Goal: Transaction & Acquisition: Purchase product/service

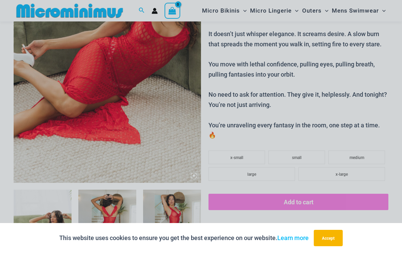
scroll to position [139, 0]
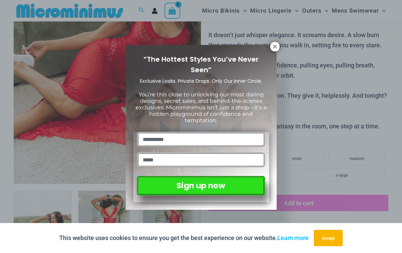
click at [72, 107] on div "“The Hottest Styles You’ve Never Seen” Exclusive Looks. Private Drops. Only Our…" at bounding box center [201, 126] width 402 height 253
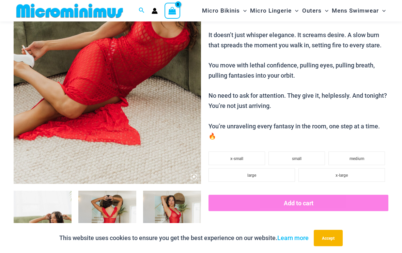
click at [90, 105] on img at bounding box center [107, 43] width 187 height 281
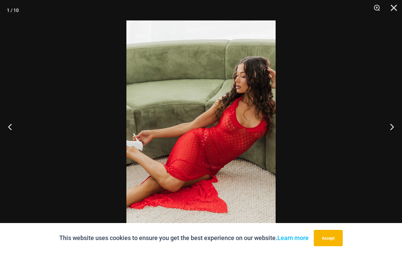
click at [390, 140] on button "Next" at bounding box center [389, 127] width 26 height 34
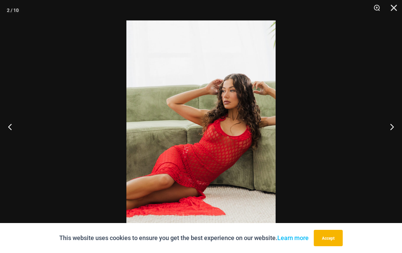
click at [383, 139] on button "Next" at bounding box center [389, 127] width 26 height 34
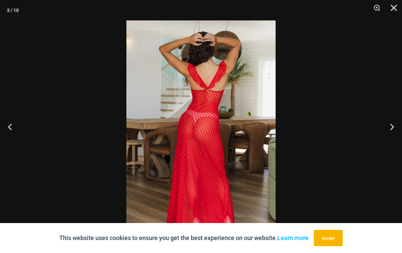
click at [384, 137] on button "Next" at bounding box center [389, 127] width 26 height 34
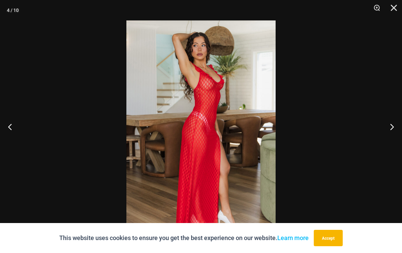
click at [384, 138] on button "Next" at bounding box center [389, 127] width 26 height 34
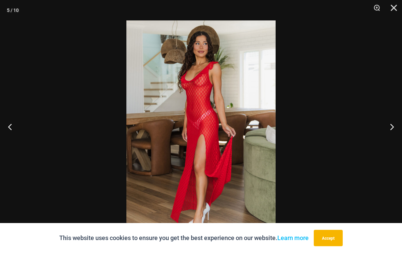
click at [388, 139] on button "Next" at bounding box center [389, 127] width 26 height 34
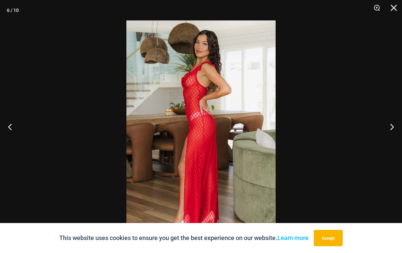
click at [388, 136] on button "Next" at bounding box center [389, 127] width 26 height 34
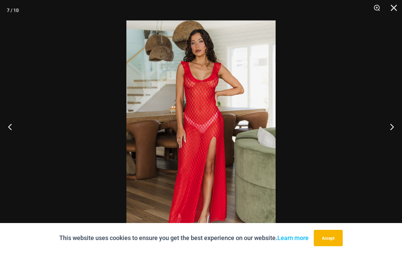
click at [388, 134] on button "Next" at bounding box center [389, 127] width 26 height 34
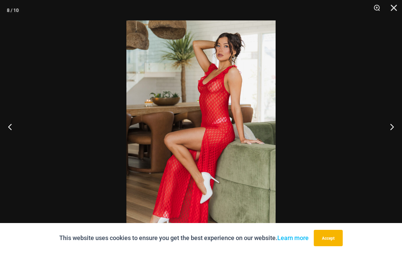
click at [392, 133] on button "Next" at bounding box center [389, 127] width 26 height 34
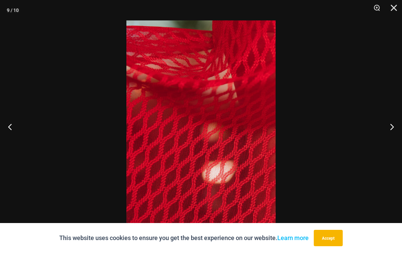
click at [390, 132] on button "Next" at bounding box center [389, 127] width 26 height 34
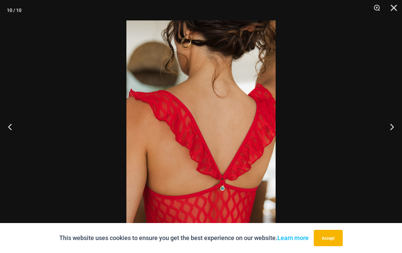
click at [391, 132] on button "Next" at bounding box center [389, 127] width 26 height 34
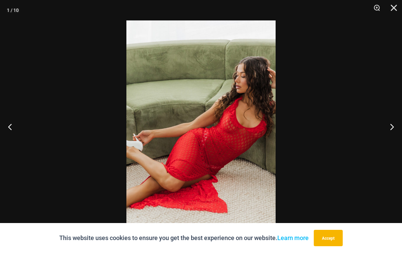
click at [393, 133] on button "Next" at bounding box center [389, 127] width 26 height 34
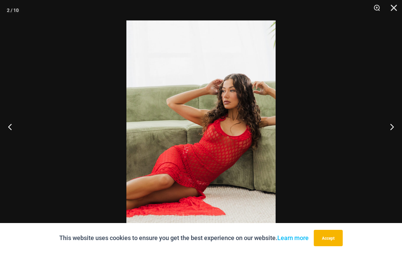
click at [398, 5] on button "Close" at bounding box center [391, 10] width 17 height 20
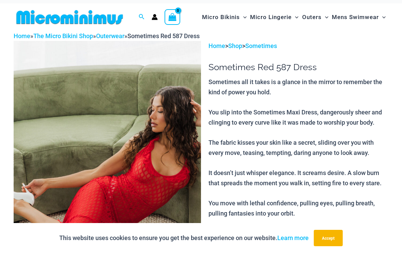
scroll to position [0, 0]
